Goal: Task Accomplishment & Management: Manage account settings

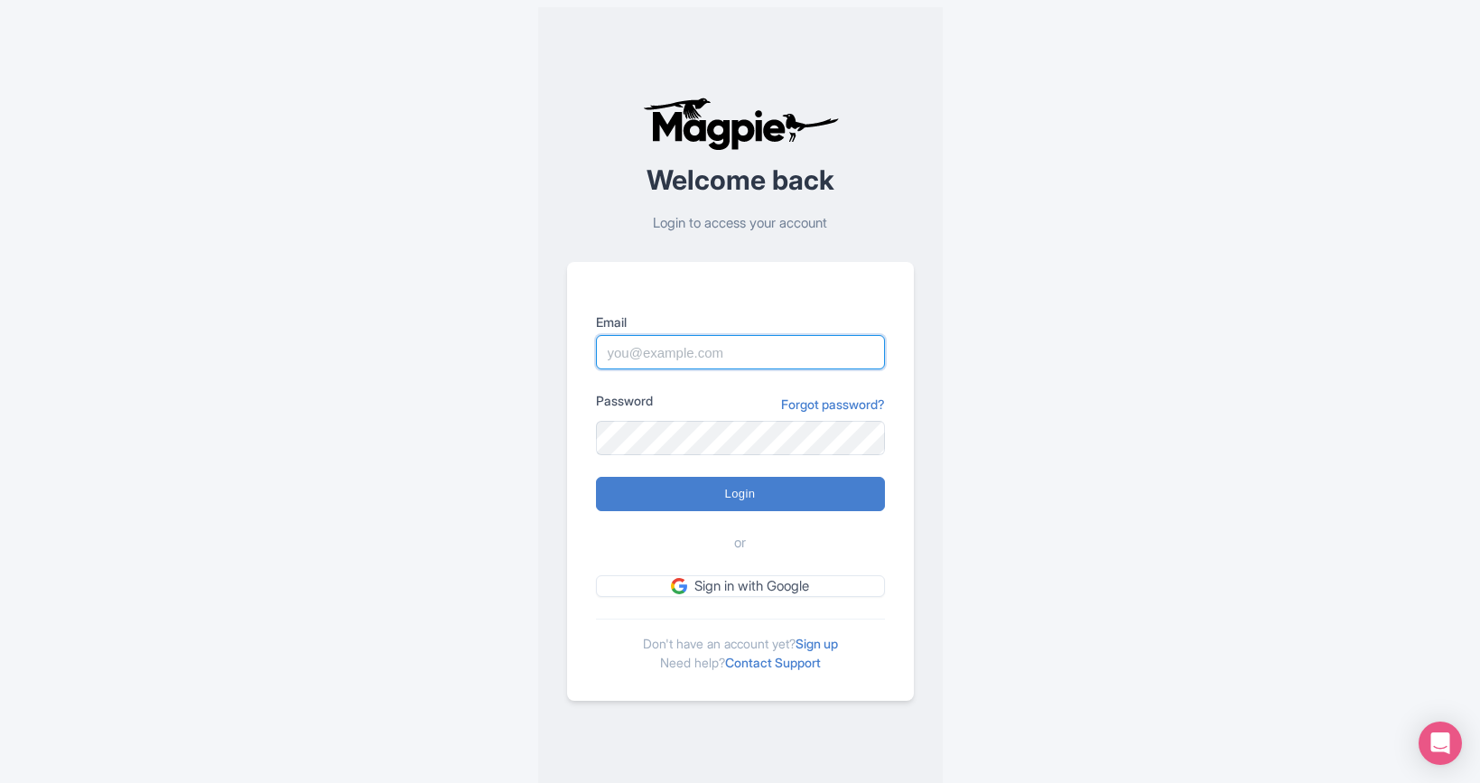
click at [630, 347] on input "Email" at bounding box center [740, 352] width 289 height 34
type input "connor@seesight-tours.com"
click at [596, 477] on input "Login" at bounding box center [740, 494] width 289 height 34
type input "Logging in..."
